Goal: Transaction & Acquisition: Book appointment/travel/reservation

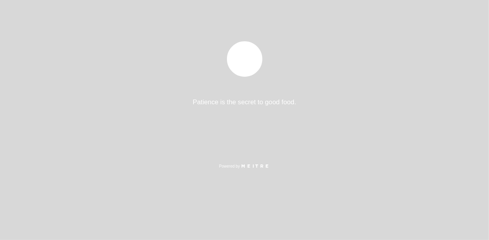
select select "es"
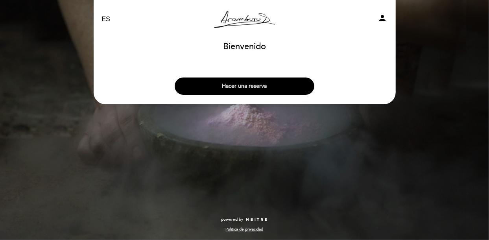
click at [273, 85] on button "Hacer una reserva" at bounding box center [245, 86] width 140 height 17
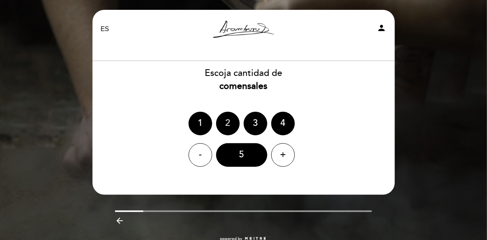
click at [223, 121] on div "2" at bounding box center [228, 124] width 24 height 24
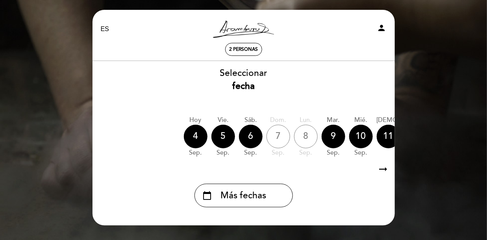
click at [384, 171] on icon "arrow_right_alt" at bounding box center [384, 169] width 12 height 17
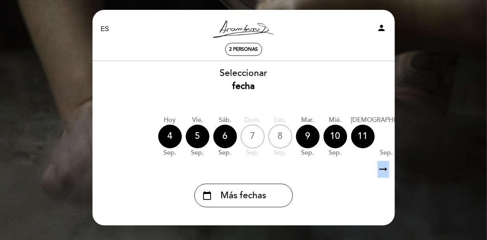
click at [384, 171] on icon "arrow_right_alt" at bounding box center [384, 169] width 12 height 17
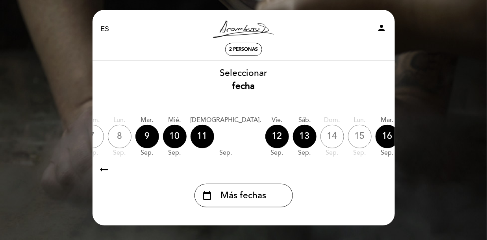
click at [384, 171] on icon "arrow_right_alt" at bounding box center [384, 169] width 12 height 17
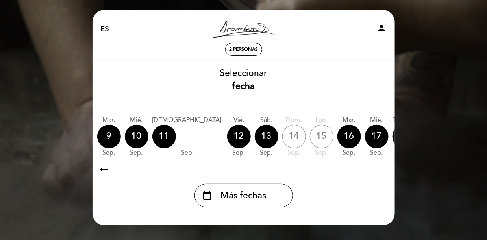
scroll to position [0, 229]
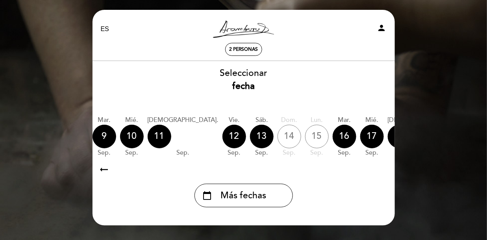
click at [384, 171] on icon "arrow_right_alt" at bounding box center [384, 169] width 12 height 17
click at [388, 136] on div "18" at bounding box center [400, 137] width 24 height 24
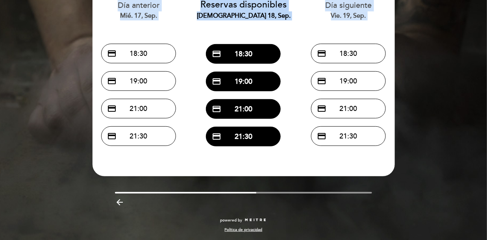
scroll to position [0, 0]
